Goal: Navigation & Orientation: Find specific page/section

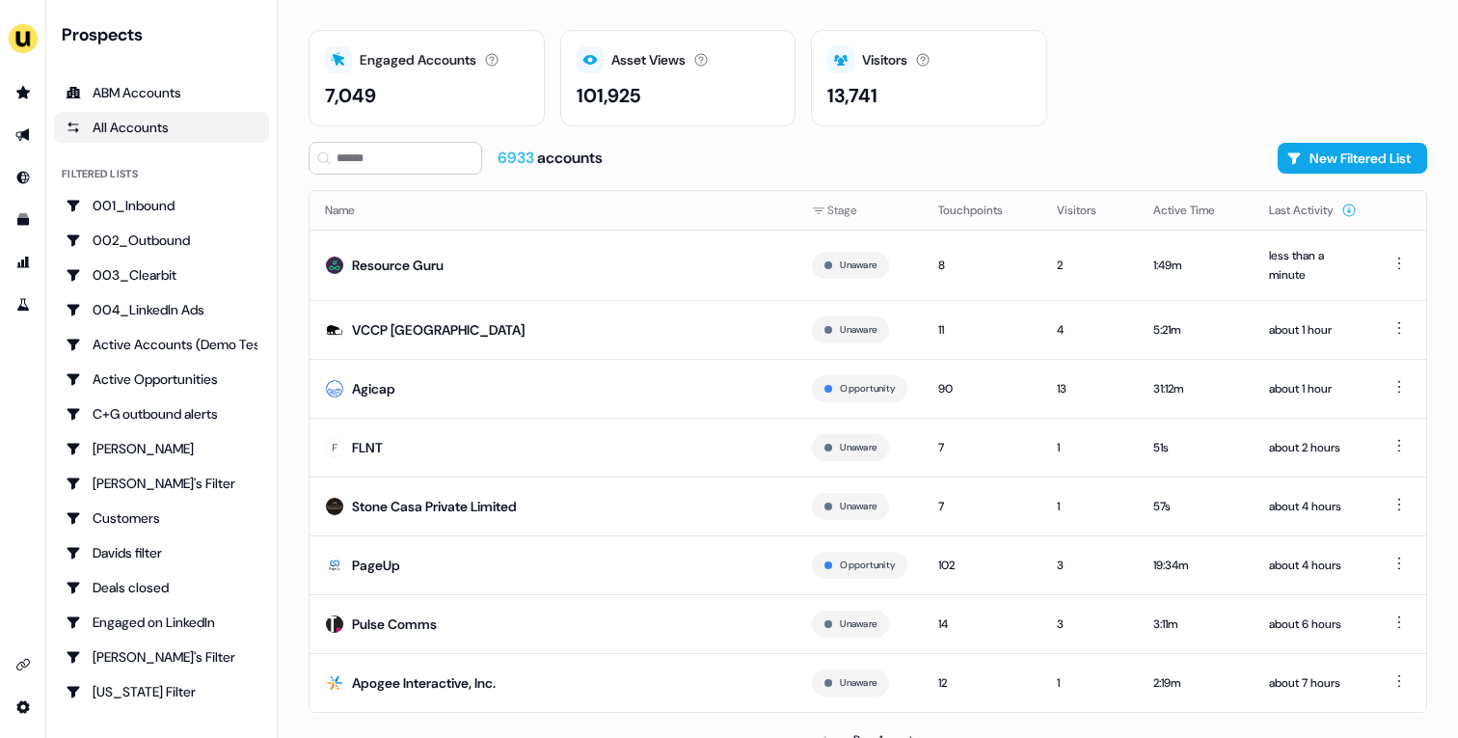
scroll to position [71, 0]
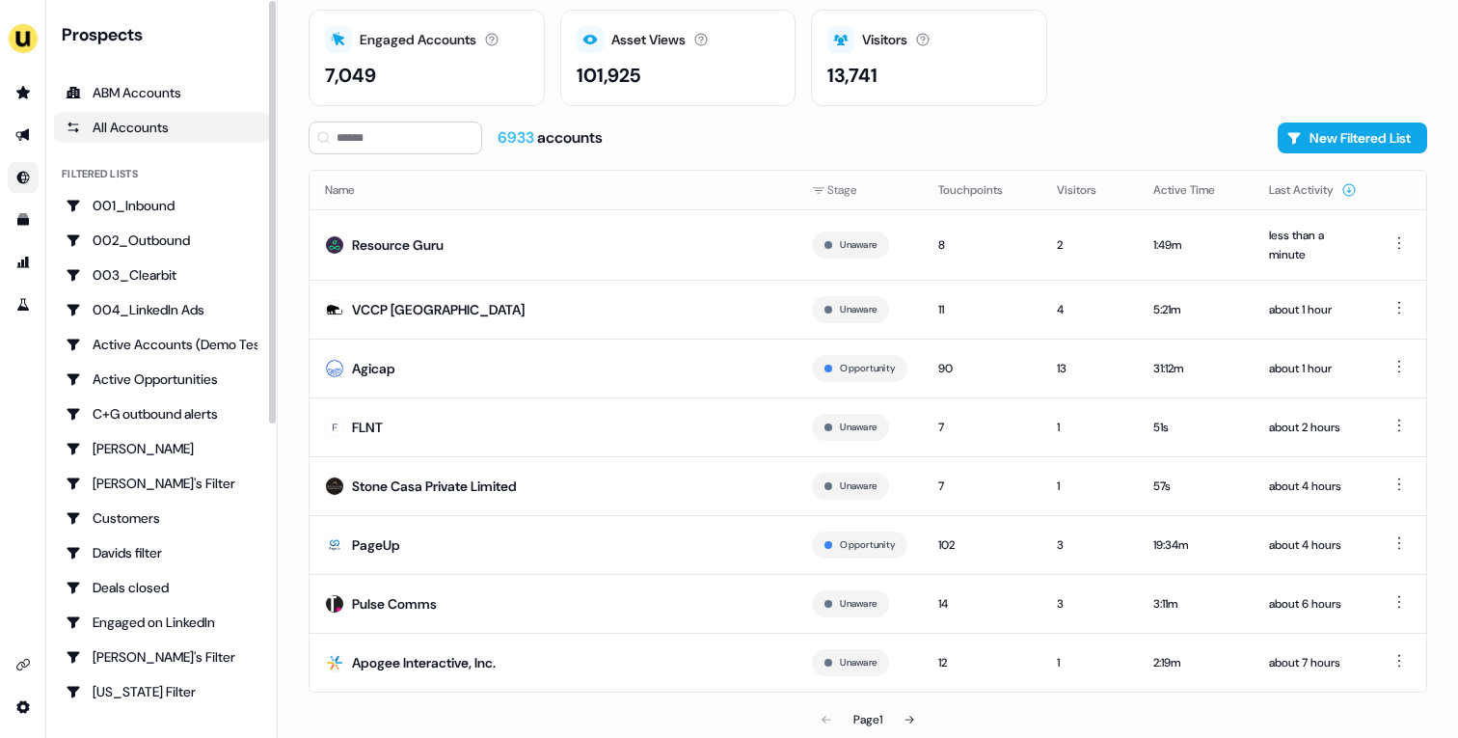
click at [14, 177] on link "Go to Inbound" at bounding box center [23, 177] width 31 height 31
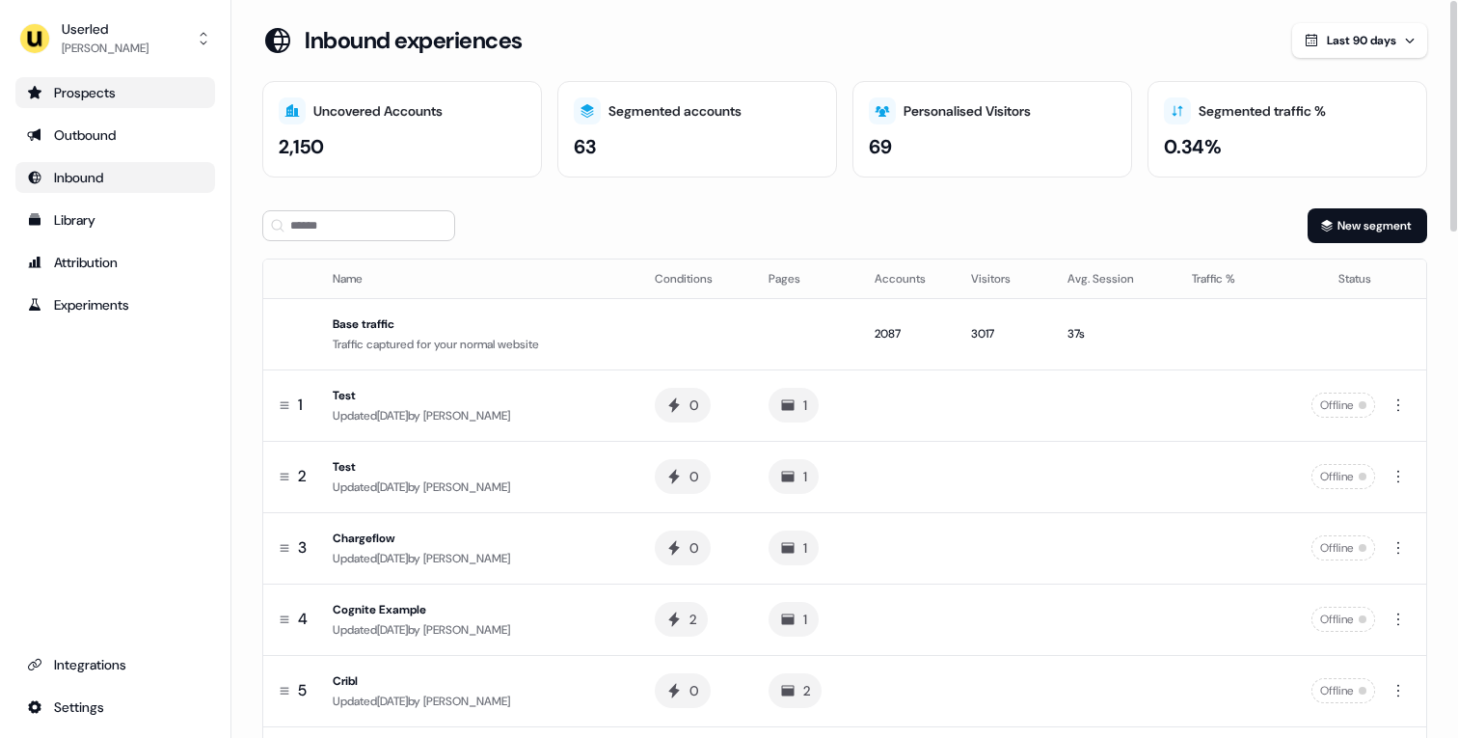
click at [119, 99] on div "Prospects" at bounding box center [115, 92] width 176 height 19
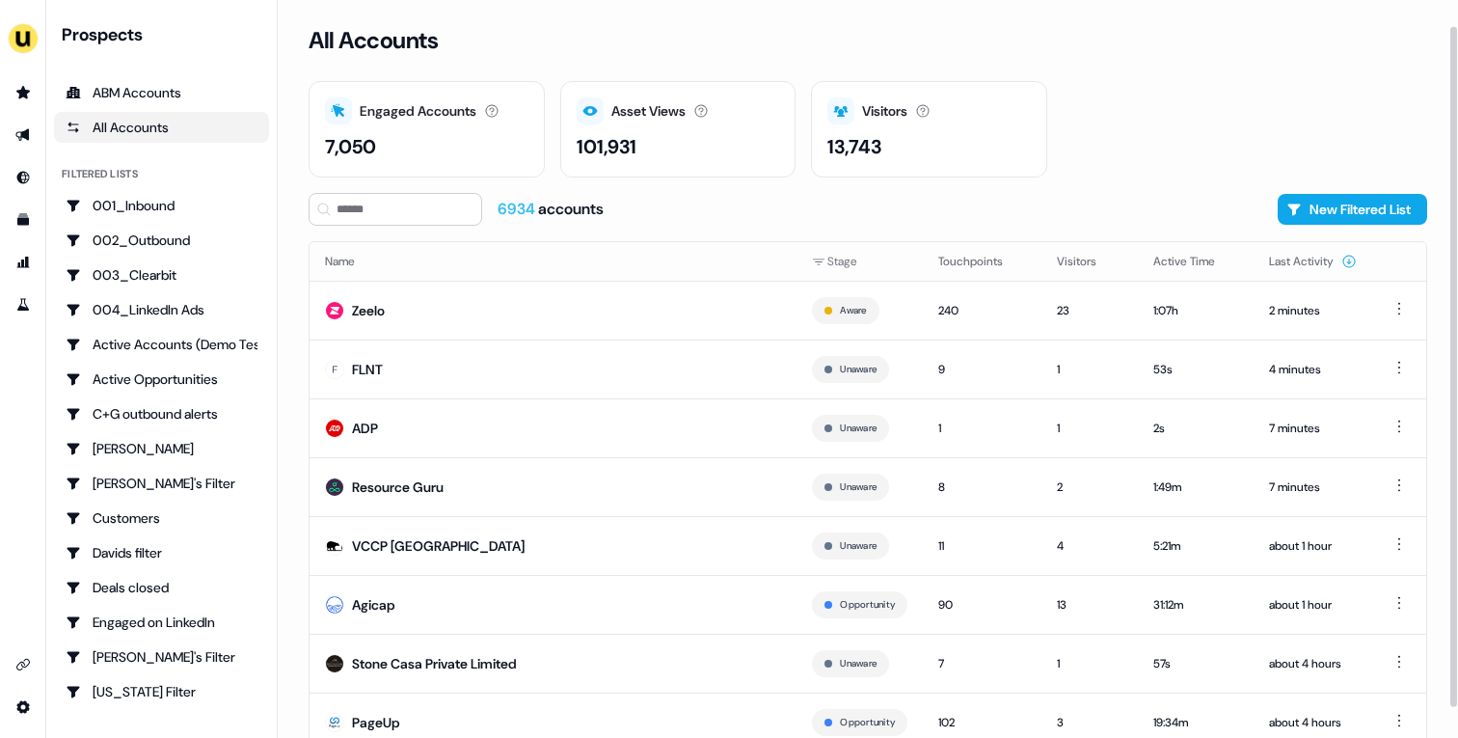
scroll to position [60, 0]
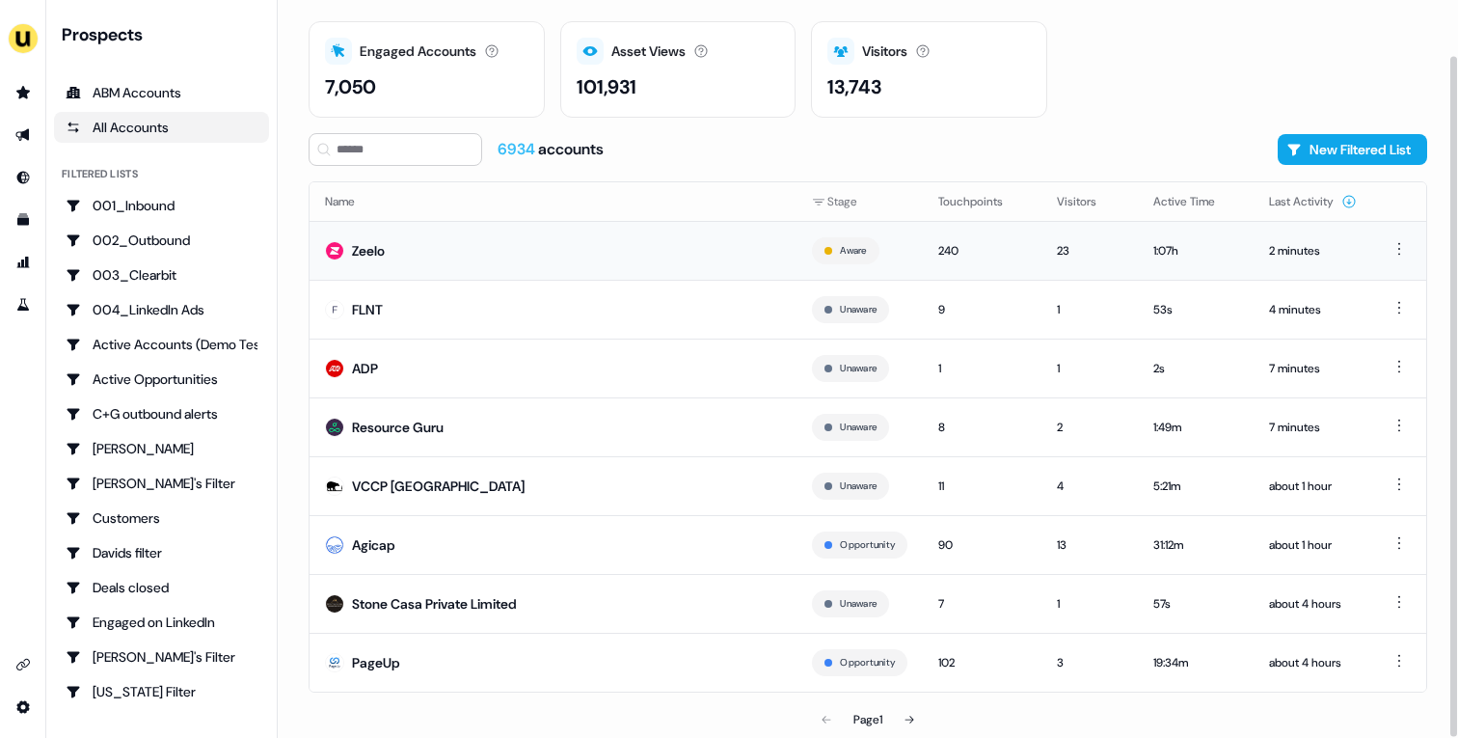
click at [520, 245] on td "Zeelo" at bounding box center [553, 250] width 487 height 59
